Goal: Task Accomplishment & Management: Use online tool/utility

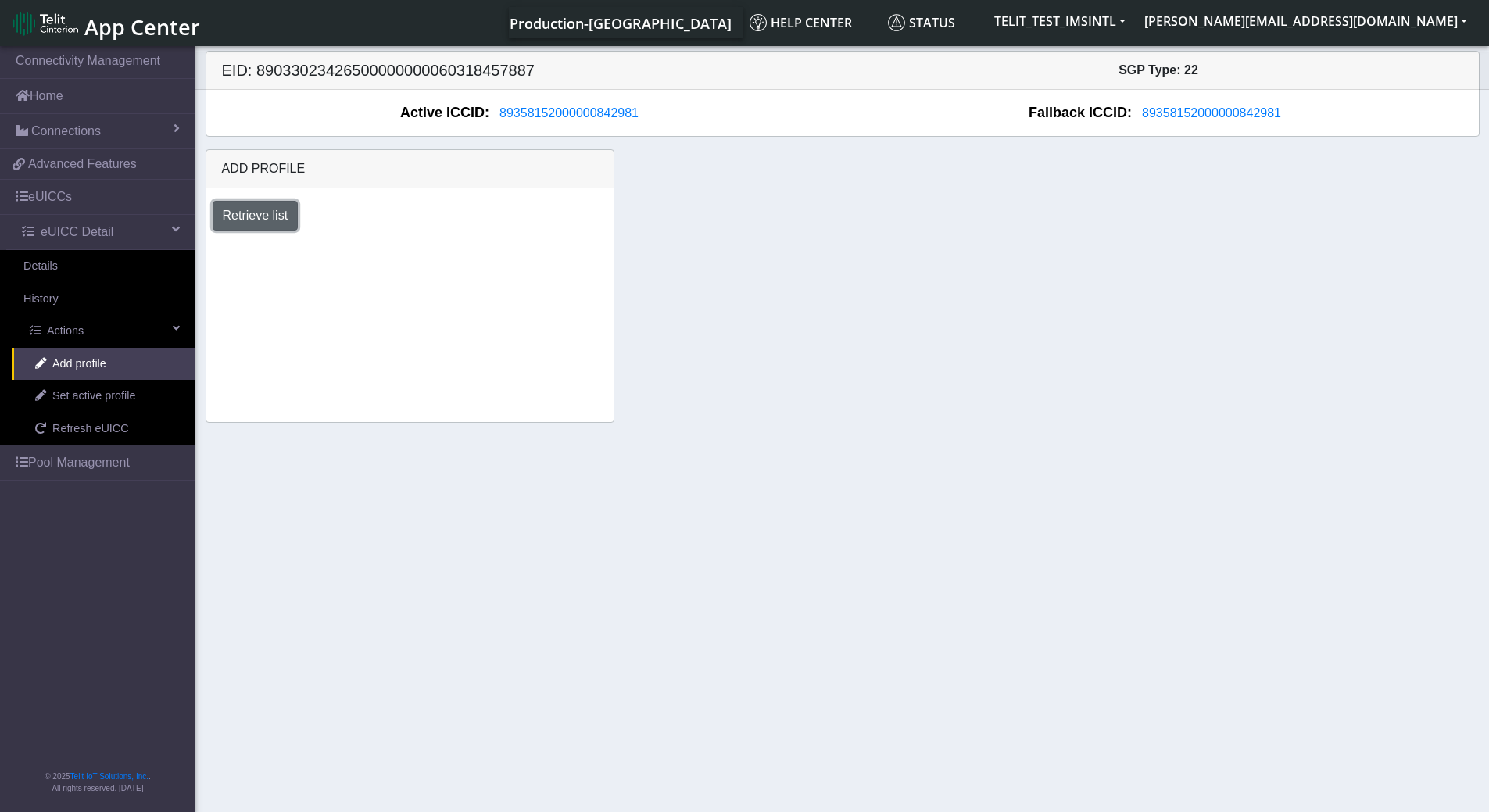
click at [265, 216] on button "Retrieve list" at bounding box center [256, 215] width 86 height 30
click at [386, 259] on select "Select profile to add DNLD-nxt23.net-USC_test [DOMAIN_NAME]_ATT OTHER-Verizon_T…" at bounding box center [306, 258] width 187 height 30
select select "1fc7fafb-408b-426d-8eed-4ade4333d7a7"
click at [213, 243] on select "Select profile to add DNLD-nxt23.net-USC_test [DOMAIN_NAME]_ATT OTHER-Verizon_T…" at bounding box center [306, 258] width 187 height 30
click at [535, 114] on span "89358152000000842981" at bounding box center [568, 113] width 139 height 13
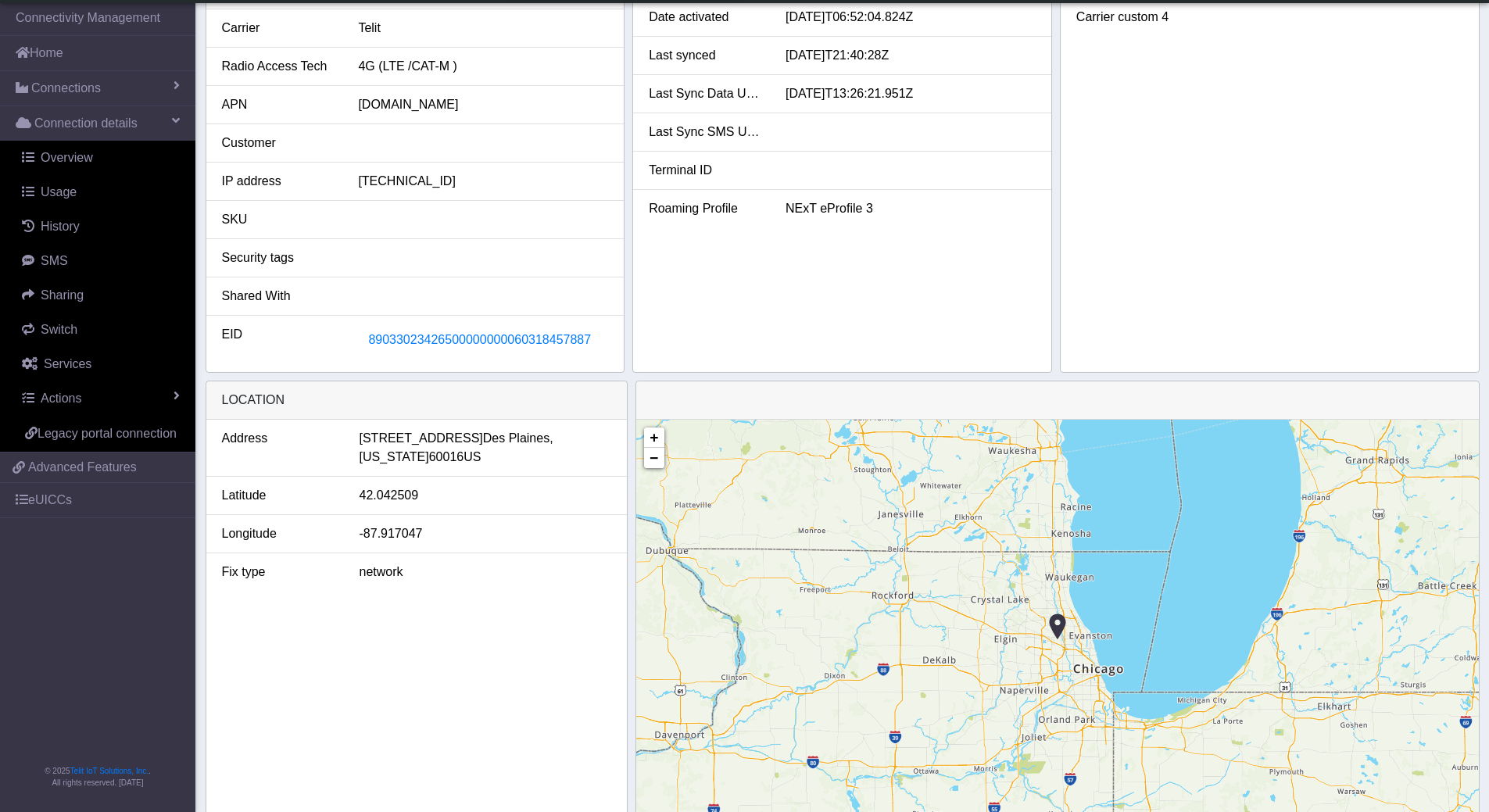
scroll to position [393, 0]
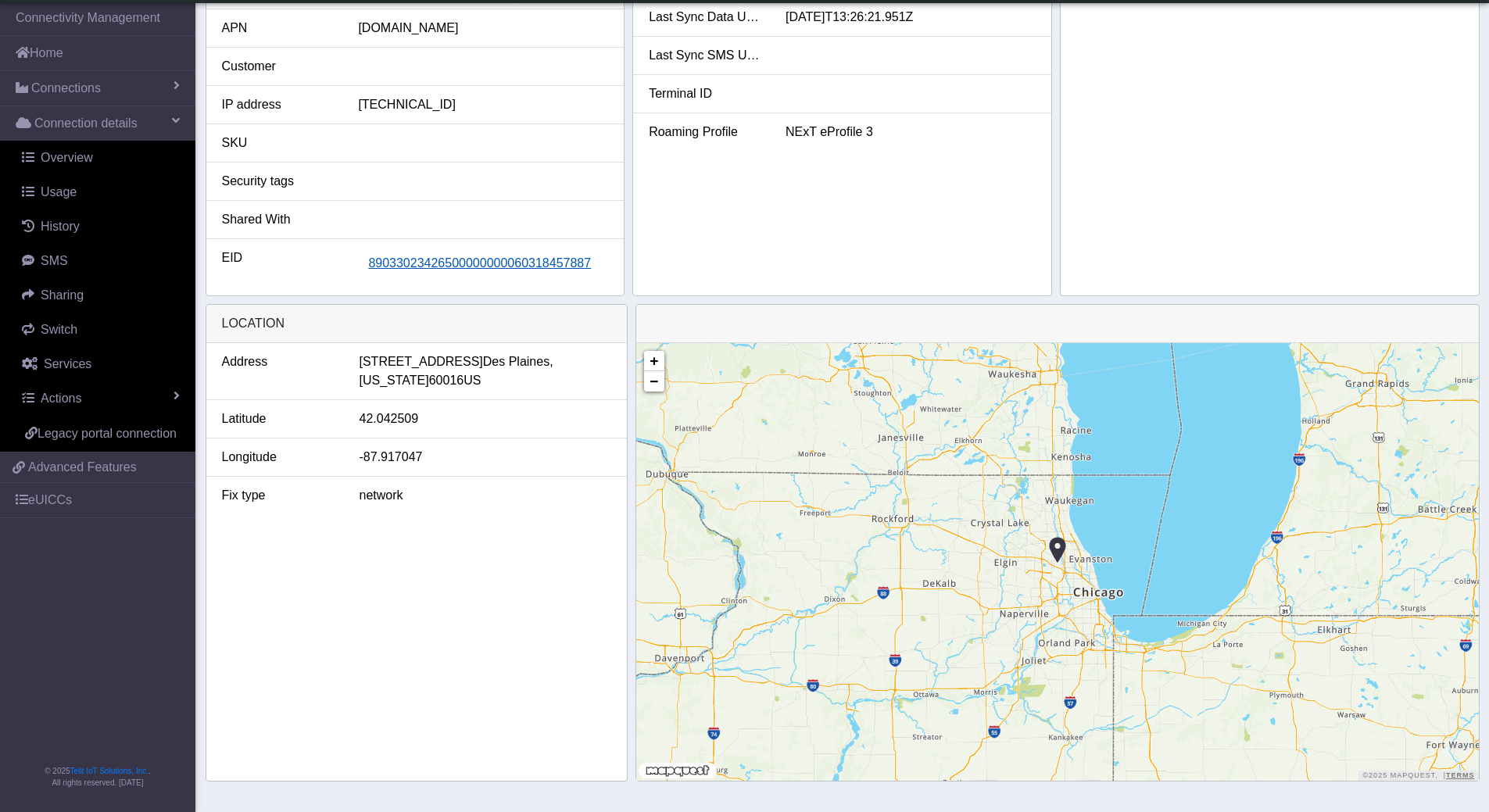
click at [486, 264] on span "89033023426500000000060318457887" at bounding box center [479, 263] width 223 height 13
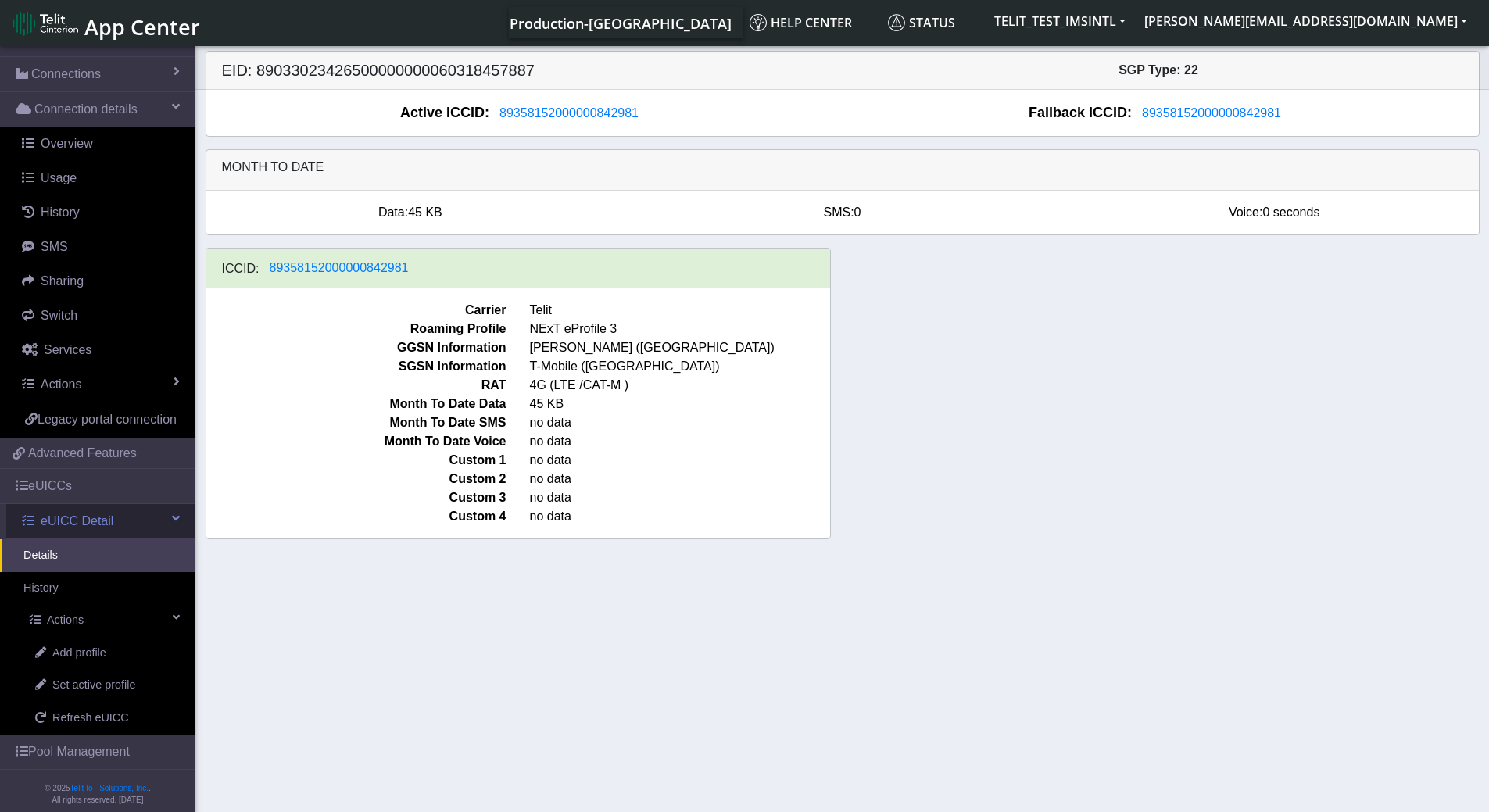
scroll to position [87, 0]
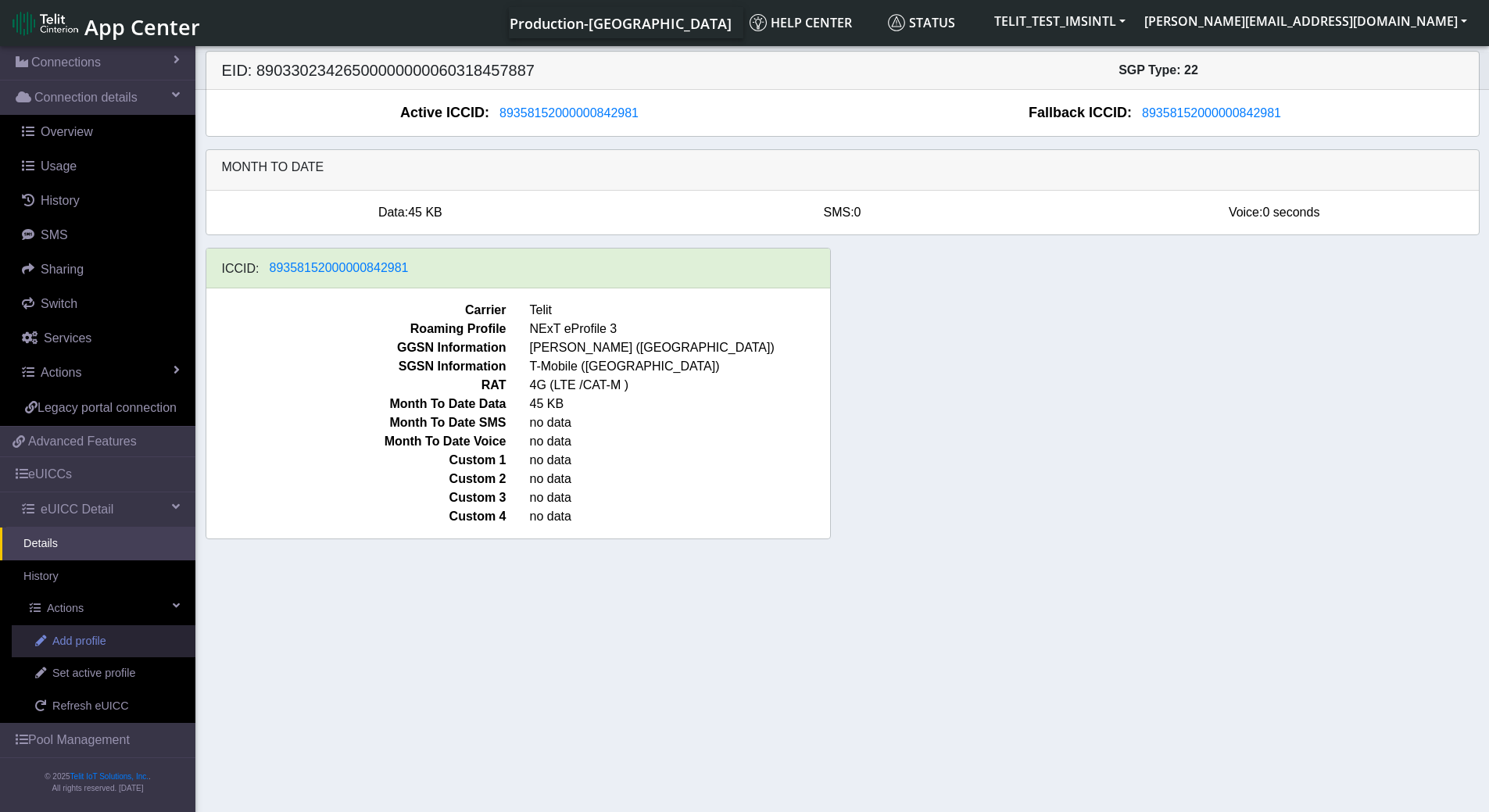
click at [90, 639] on span "Add profile" at bounding box center [80, 641] width 54 height 17
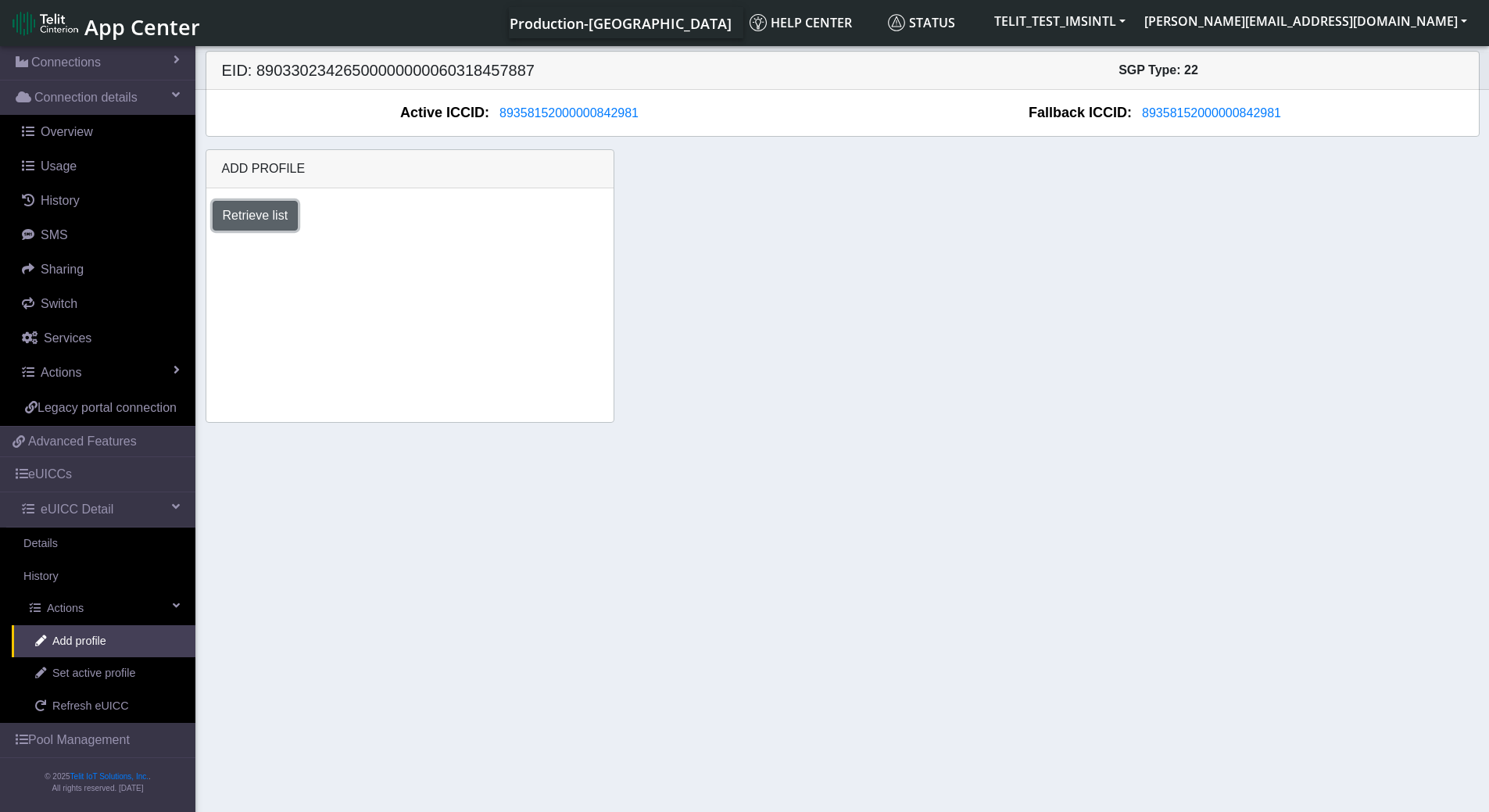
click at [269, 213] on button "Retrieve list" at bounding box center [256, 215] width 86 height 30
click at [392, 257] on select "Select profile to add DNLD-nxt23.net-USC_test [DOMAIN_NAME]_ATT OTHER-Verizon_T…" at bounding box center [306, 258] width 187 height 30
select select "1fc7fafb-408b-426d-8eed-4ade4333d7a7"
click at [213, 243] on select "Select profile to add DNLD-nxt23.net-USC_test [DOMAIN_NAME]_ATT OTHER-Verizon_T…" at bounding box center [306, 258] width 187 height 30
click at [435, 259] on button "Add" at bounding box center [440, 258] width 42 height 30
